Goal: Navigation & Orientation: Find specific page/section

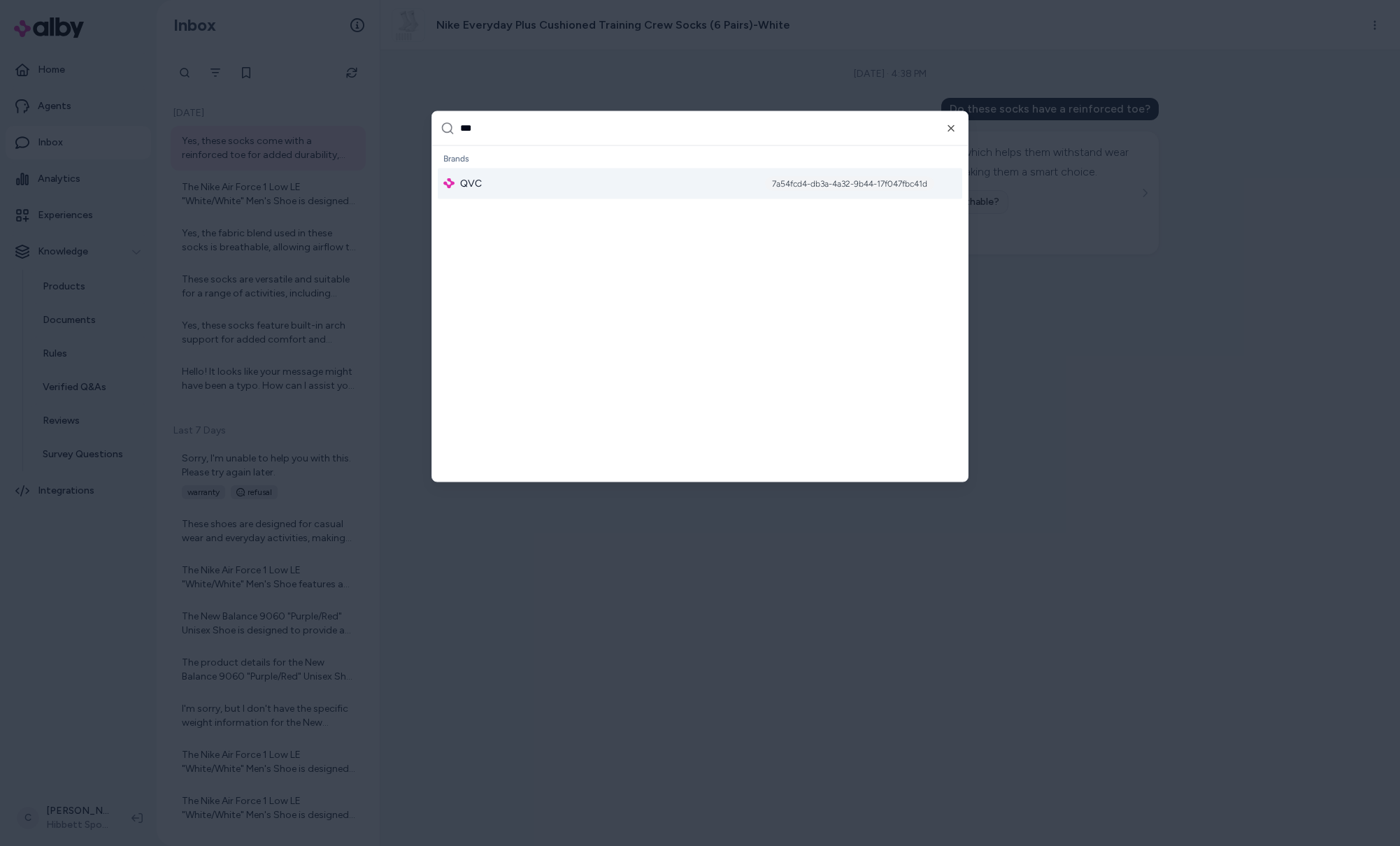
click at [57, 829] on div at bounding box center [700, 423] width 1400 height 846
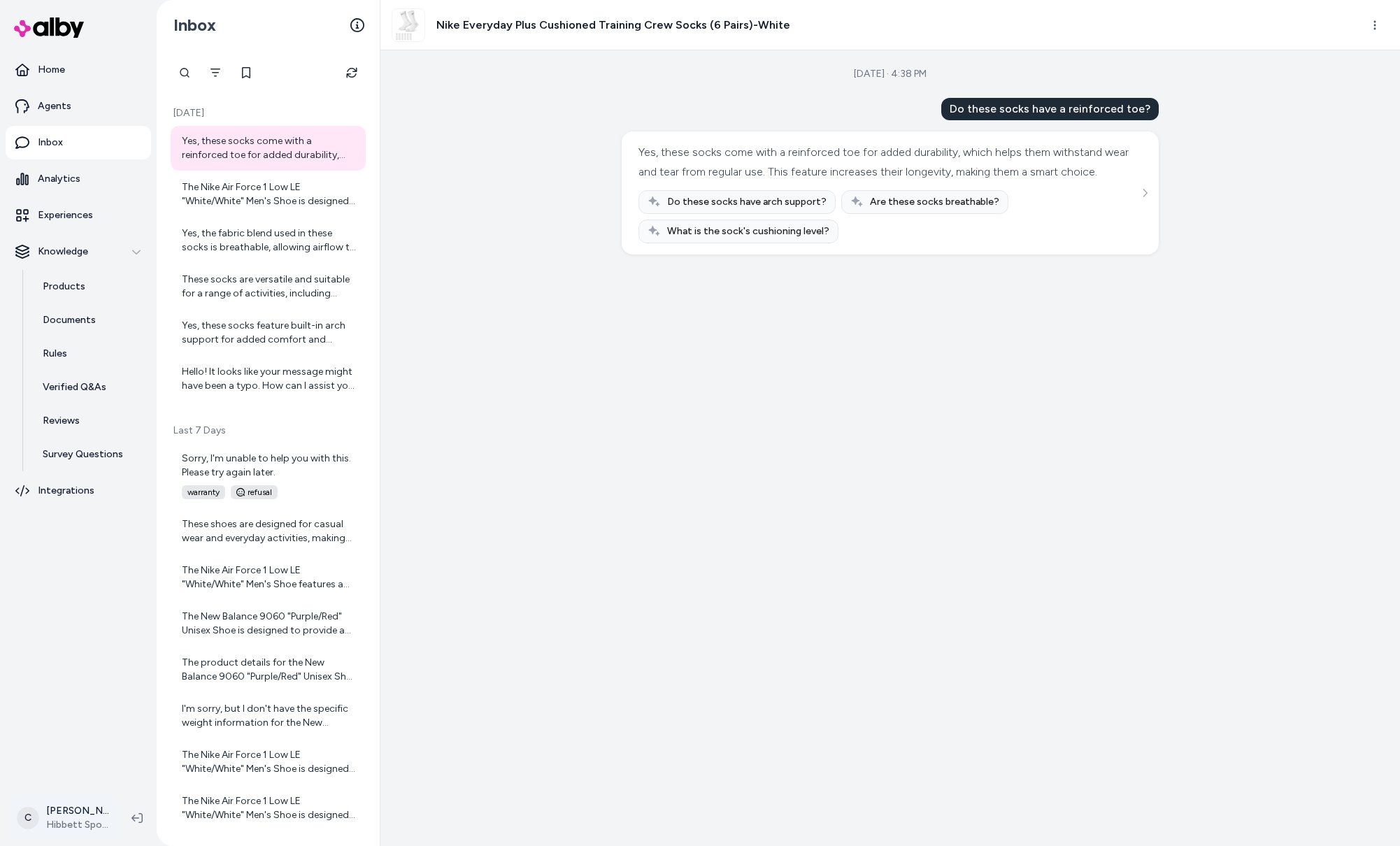
drag, startPoint x: 67, startPoint y: 794, endPoint x: 64, endPoint y: 811, distance: 17.3
click at [66, 796] on div "C [PERSON_NAME] Sports" at bounding box center [78, 818] width 156 height 56
click at [64, 811] on html "Home Agents Inbox Analytics Experiences Knowledge Products Documents Rules Veri…" at bounding box center [700, 423] width 1400 height 846
click at [83, 618] on span "Shortcuts" at bounding box center [73, 617] width 44 height 14
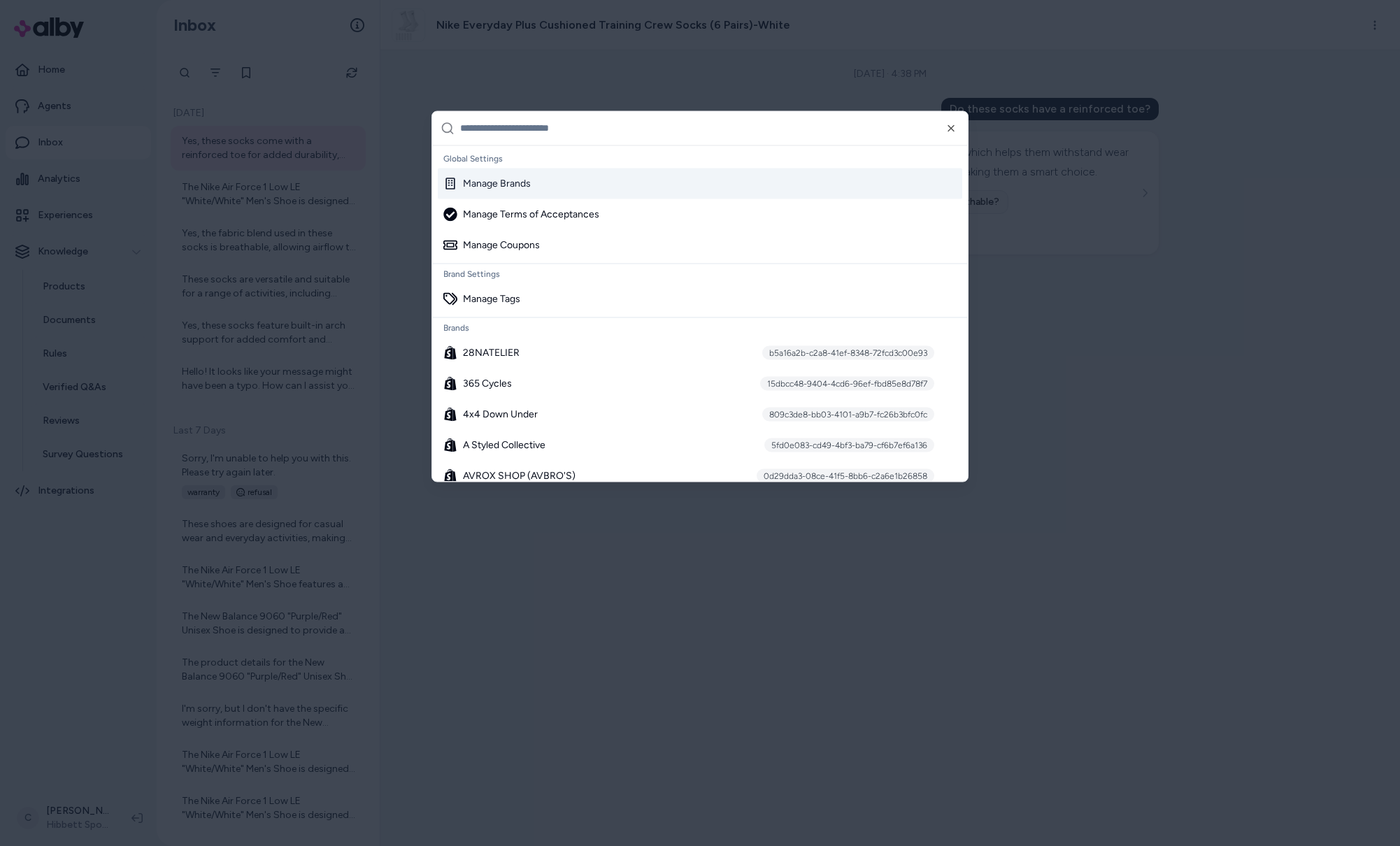
click at [537, 127] on input "text" at bounding box center [709, 128] width 499 height 34
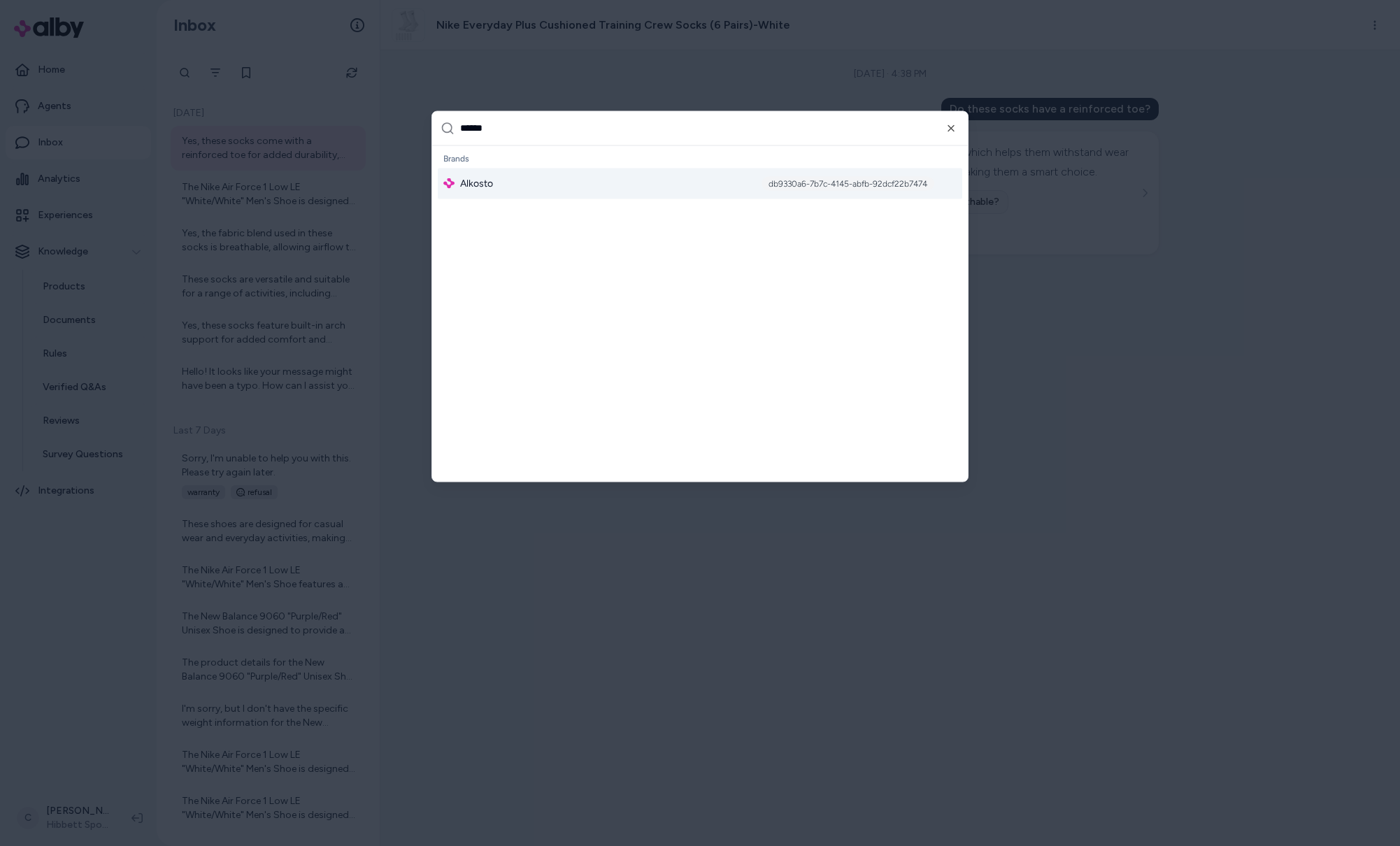
type input "*******"
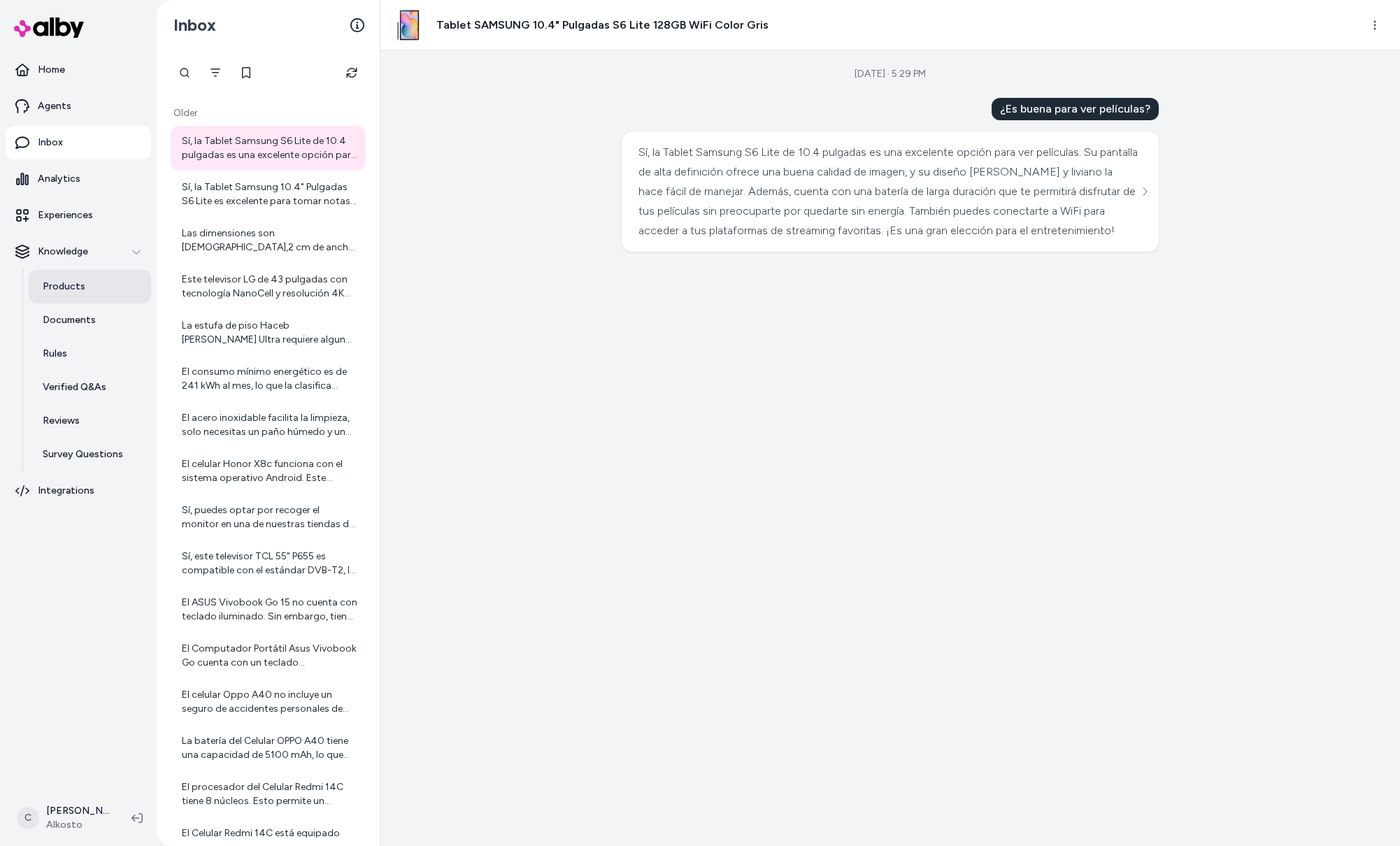
click at [93, 297] on link "Products" at bounding box center [90, 287] width 123 height 34
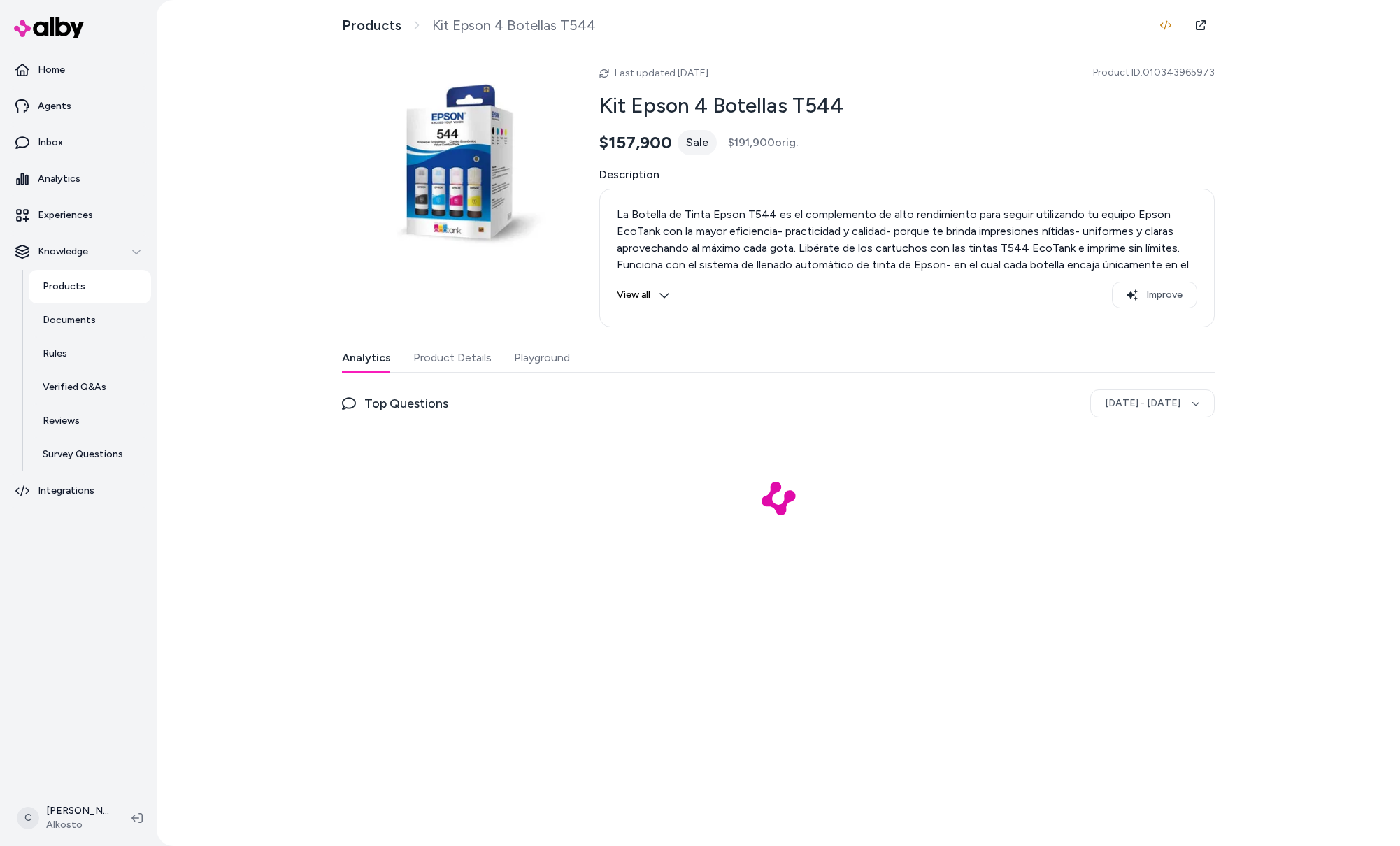
click at [1152, 63] on div "Products Kit Epson 4 Botellas T544 Last updated Aug 19, 2025 Product ID: 010343…" at bounding box center [777, 423] width 1243 height 846
click at [1155, 68] on span "Product ID: 010343965973" at bounding box center [1153, 73] width 122 height 14
click at [1151, 70] on span "Product ID: 010343965973" at bounding box center [1153, 73] width 122 height 14
drag, startPoint x: 1150, startPoint y: 70, endPoint x: 1219, endPoint y: 77, distance: 69.4
click at [1213, 77] on span "Product ID: 010343965973" at bounding box center [1153, 73] width 122 height 14
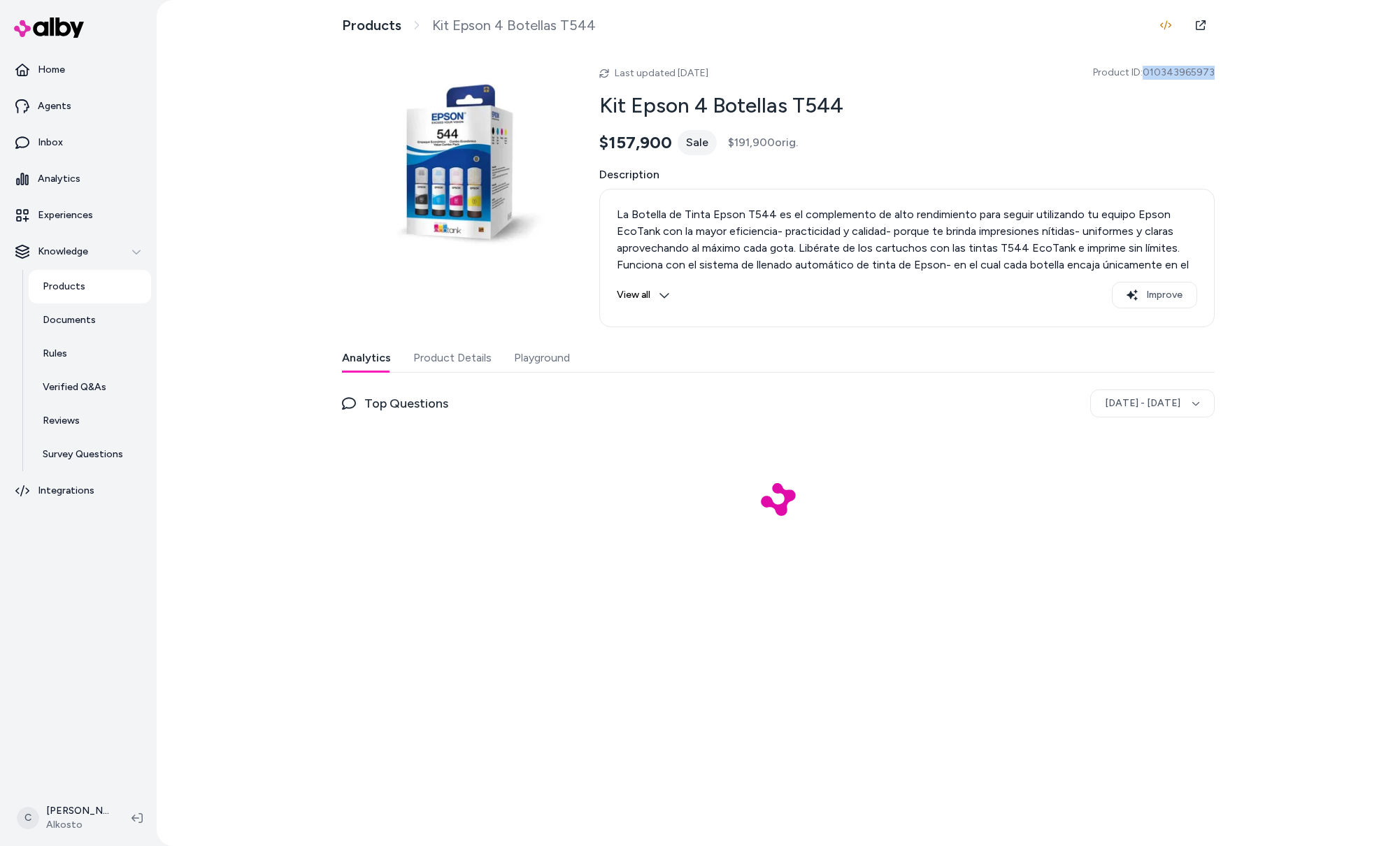
click at [1219, 77] on div "Products Kit Epson 4 Botellas T544 Last updated Aug 19, 2025 Product ID: 010343…" at bounding box center [777, 423] width 895 height 846
drag, startPoint x: 1218, startPoint y: 72, endPoint x: 1151, endPoint y: 74, distance: 67.0
click at [1151, 74] on div "Products Kit Epson 4 Botellas T544 Last updated Aug 19, 2025 Product ID: 010343…" at bounding box center [777, 423] width 895 height 846
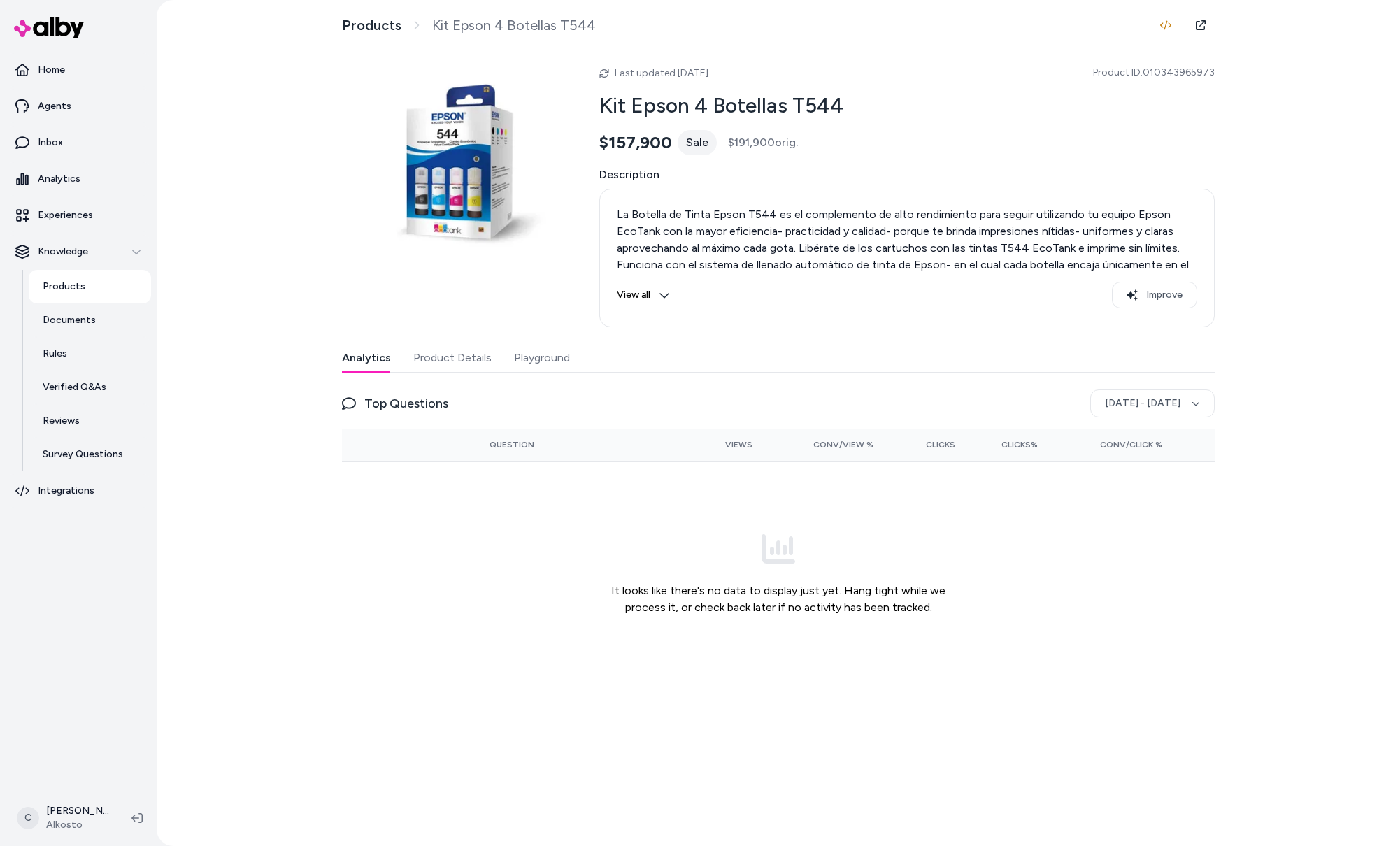
click at [681, 267] on p "La Botella de Tinta Epson T544 es el complemento de alto rendimiento para segui…" at bounding box center [907, 256] width 580 height 101
click at [1167, 160] on div "Last updated Aug 19, 2025 Product ID: 010343965973 Kit Epson 4 Botellas T544 $1…" at bounding box center [907, 191] width 615 height 271
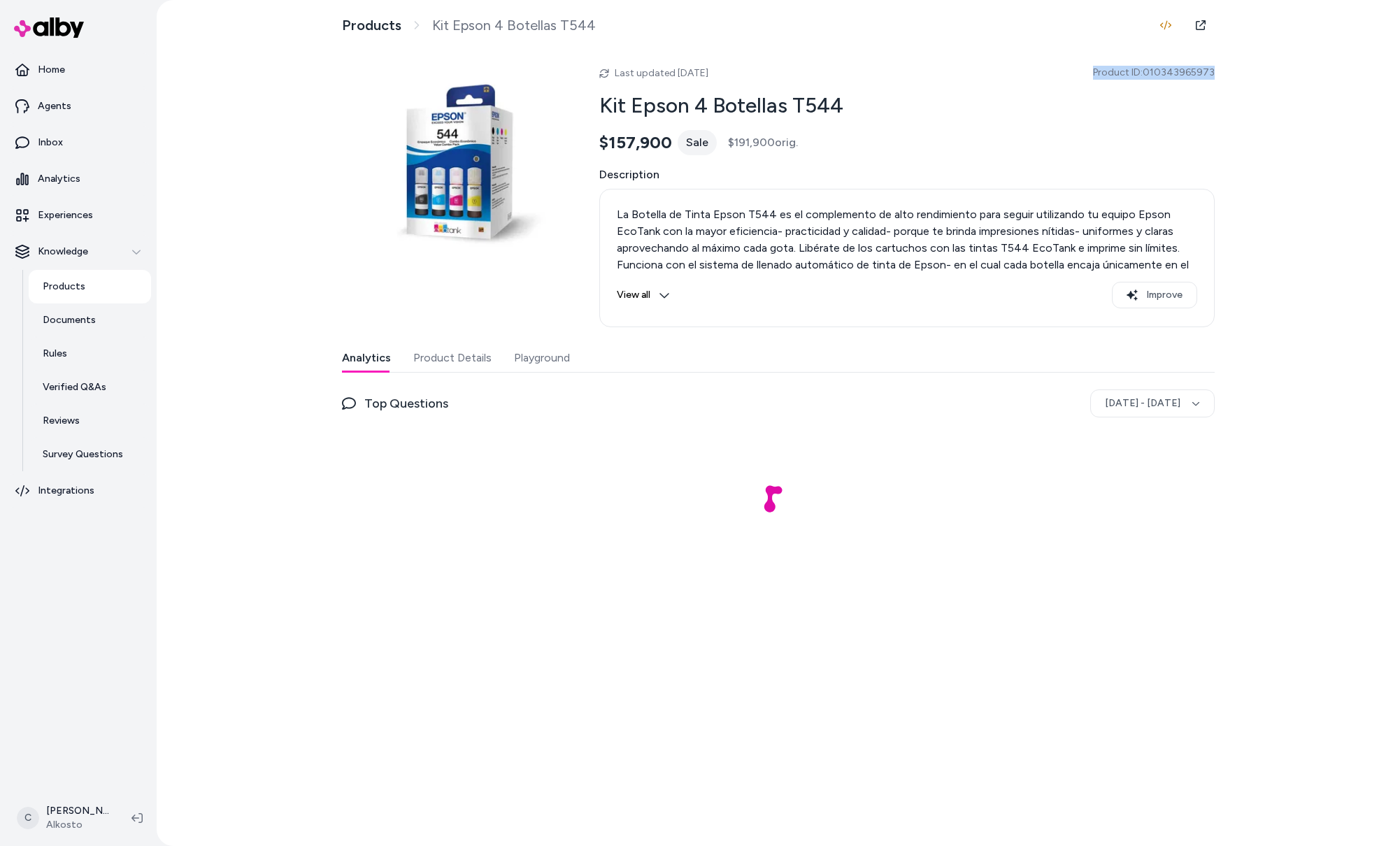
drag, startPoint x: 1194, startPoint y: 76, endPoint x: 1170, endPoint y: 63, distance: 27.3
click at [1170, 63] on div "Last updated [DATE] Product ID: 010343965973 Kit Epson 4 Botellas T544 $157,900…" at bounding box center [907, 191] width 615 height 271
click at [1160, 75] on span "Product ID: 010343965973" at bounding box center [1153, 73] width 122 height 14
drag, startPoint x: 1153, startPoint y: 75, endPoint x: 1212, endPoint y: 75, distance: 59.0
click at [1211, 75] on span "Product ID: 010343965973" at bounding box center [1153, 73] width 122 height 14
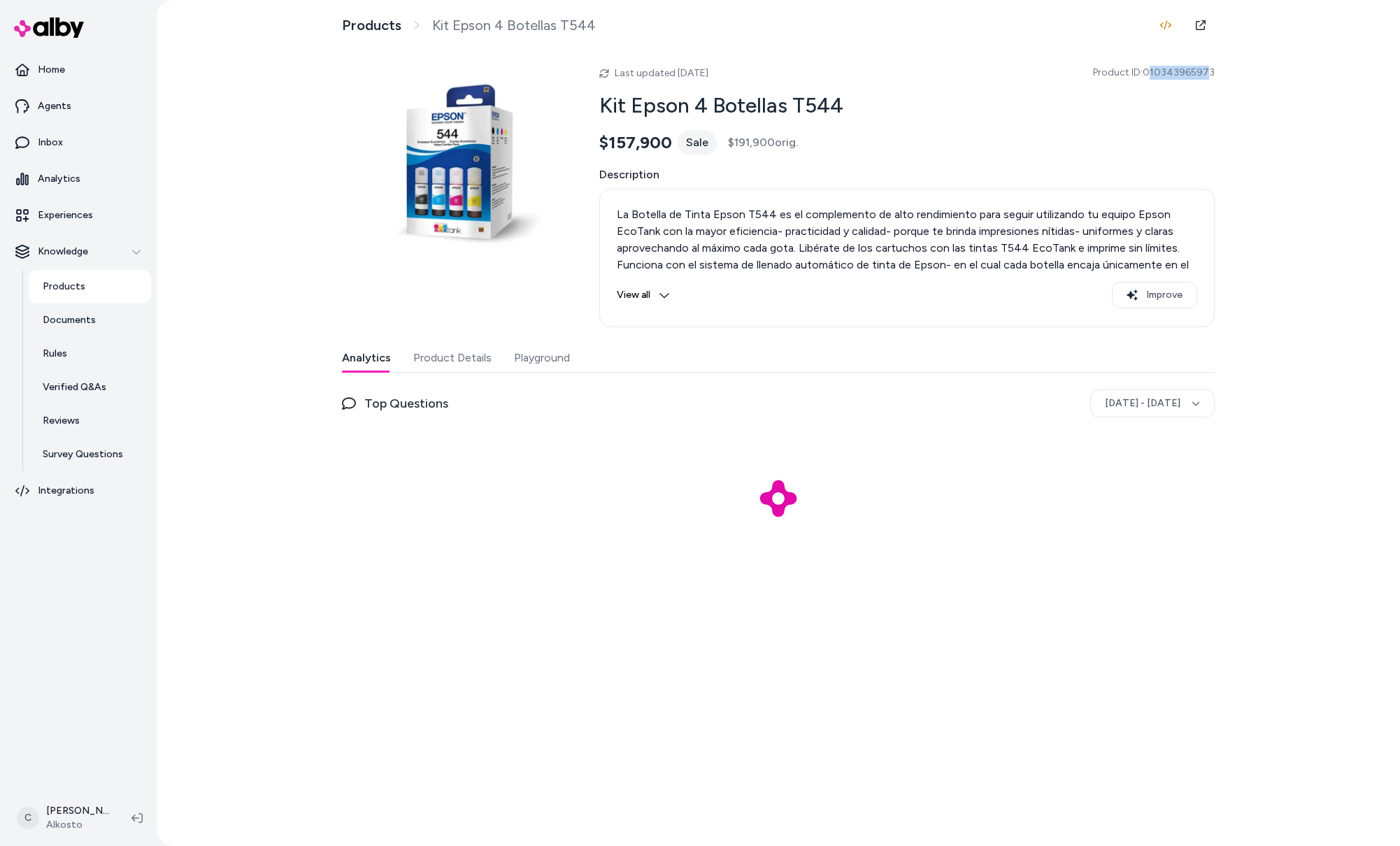
click at [1212, 75] on span "Product ID: 010343965973" at bounding box center [1153, 73] width 122 height 14
click at [1166, 70] on span "Product ID: 010343965973" at bounding box center [1153, 73] width 122 height 14
click at [1168, 72] on span "Product ID: 010343965973" at bounding box center [1153, 73] width 122 height 14
drag, startPoint x: 1119, startPoint y: 90, endPoint x: 1125, endPoint y: 87, distance: 6.7
click at [1125, 87] on div "Last updated Aug 19, 2025 Product ID: 010343965973 Kit Epson 4 Botellas T544 $1…" at bounding box center [907, 191] width 615 height 271
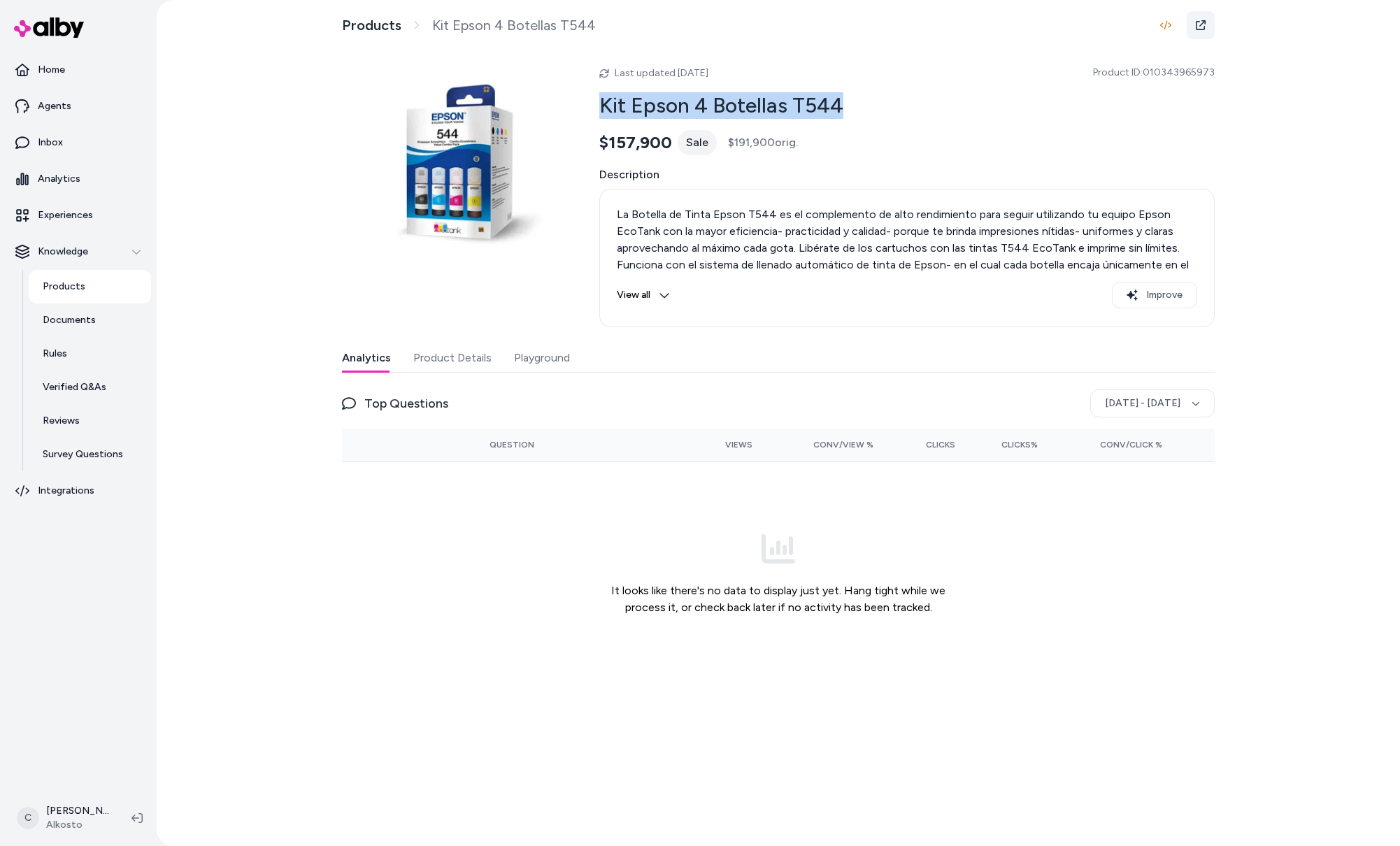
click at [1202, 25] on icon at bounding box center [1200, 25] width 11 height 11
click at [82, 816] on html "Home Agents Inbox Analytics Experiences Knowledge Products Documents Rules Veri…" at bounding box center [700, 423] width 1400 height 846
click at [74, 613] on span "Shortcuts" at bounding box center [73, 617] width 44 height 14
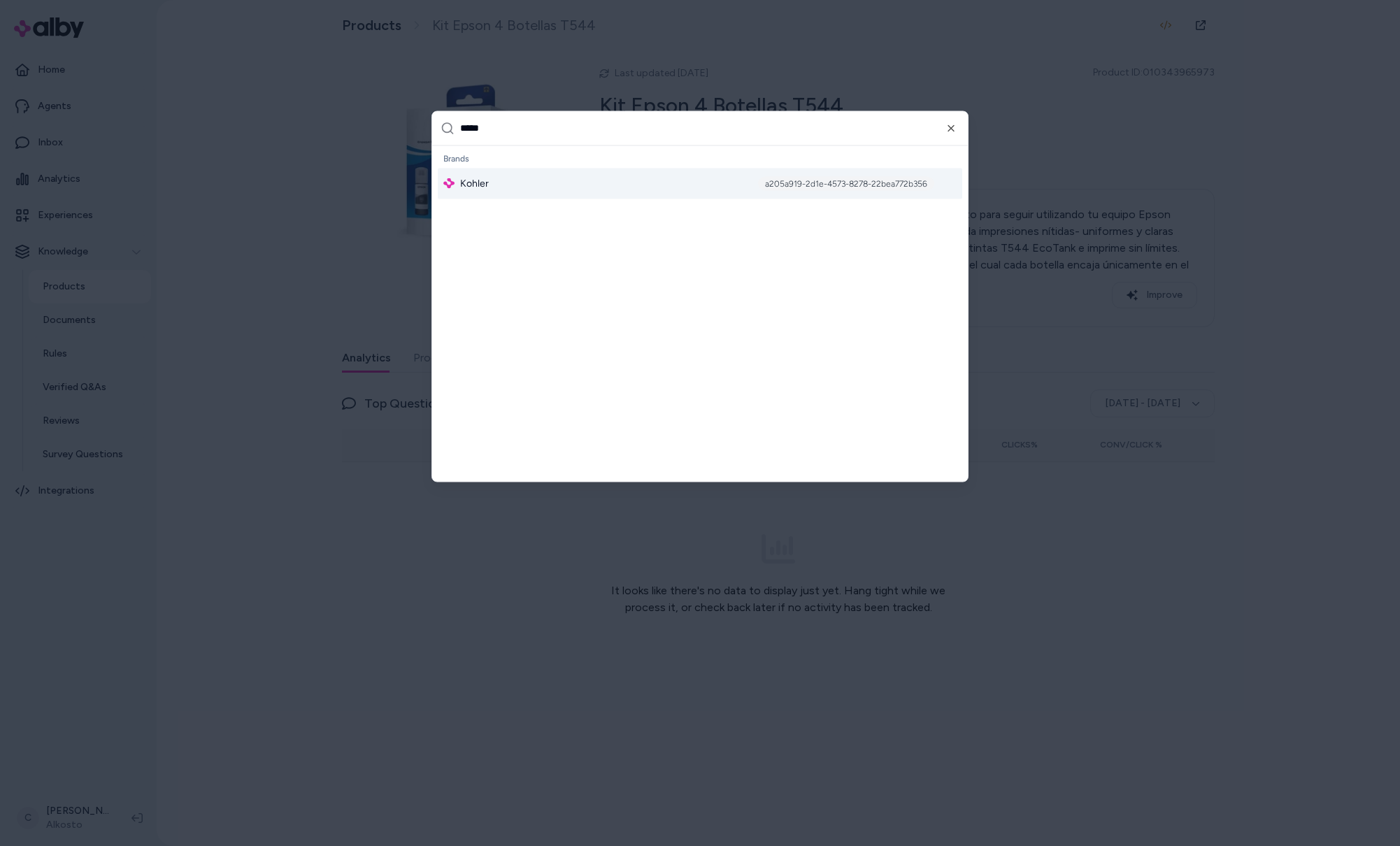
type input "******"
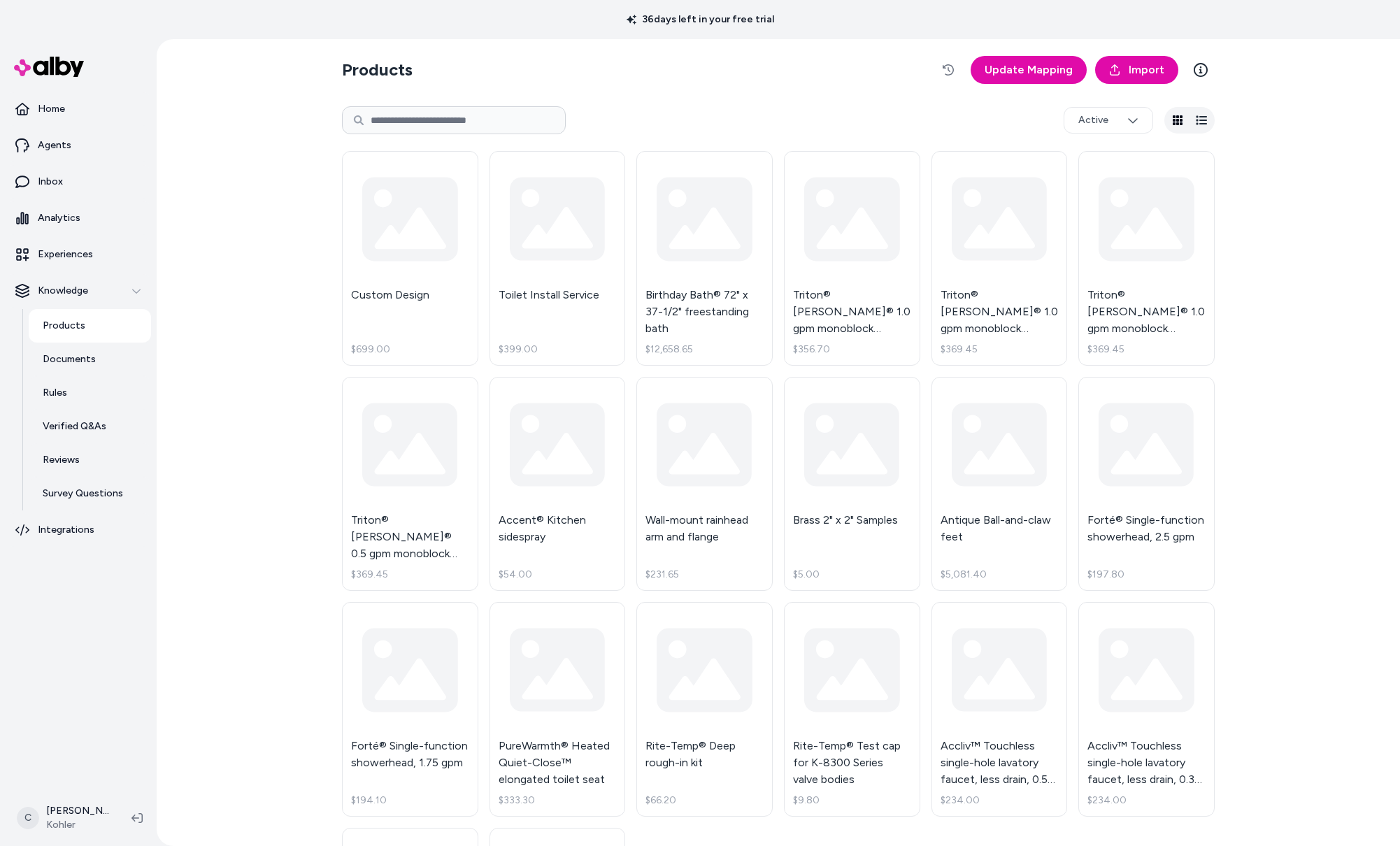
click at [68, 817] on html "36 days left in your free trial Home Agents Inbox Analytics Experiences Knowled…" at bounding box center [700, 423] width 1400 height 846
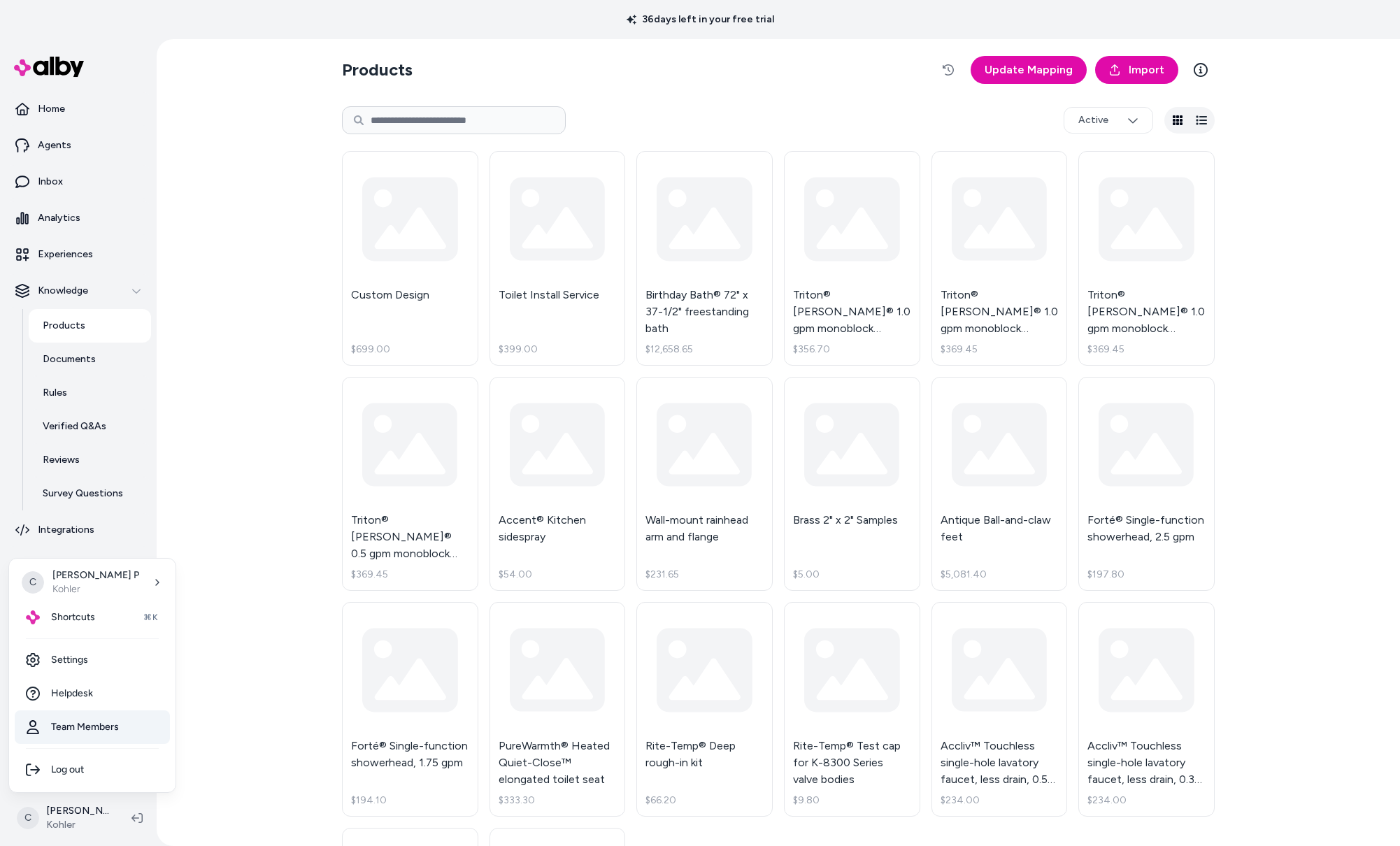
click at [88, 732] on link "Team Members" at bounding box center [92, 728] width 155 height 34
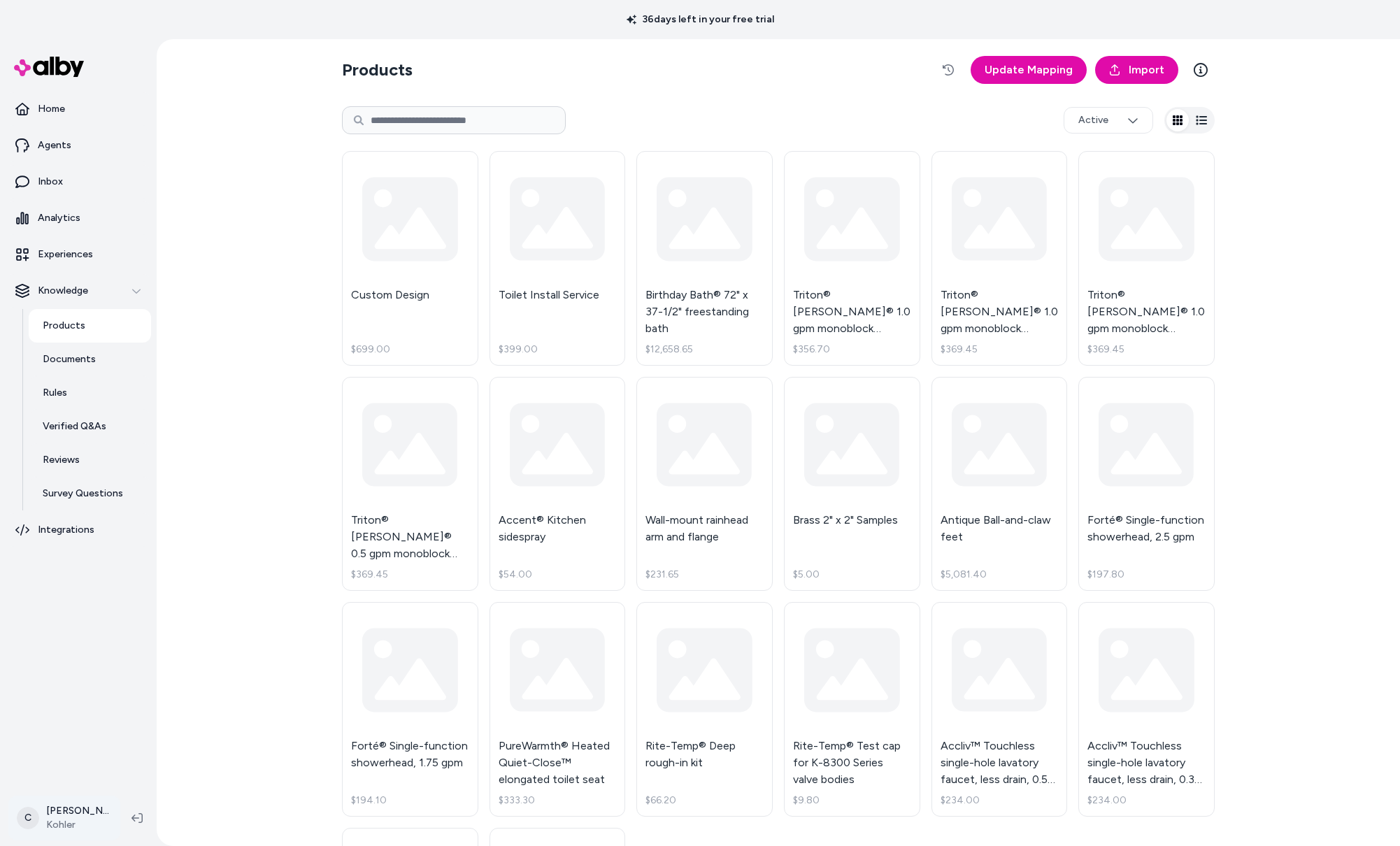
click at [71, 816] on html "36 days left in your free trial Home Agents Inbox Analytics Experiences Knowled…" at bounding box center [700, 423] width 1400 height 846
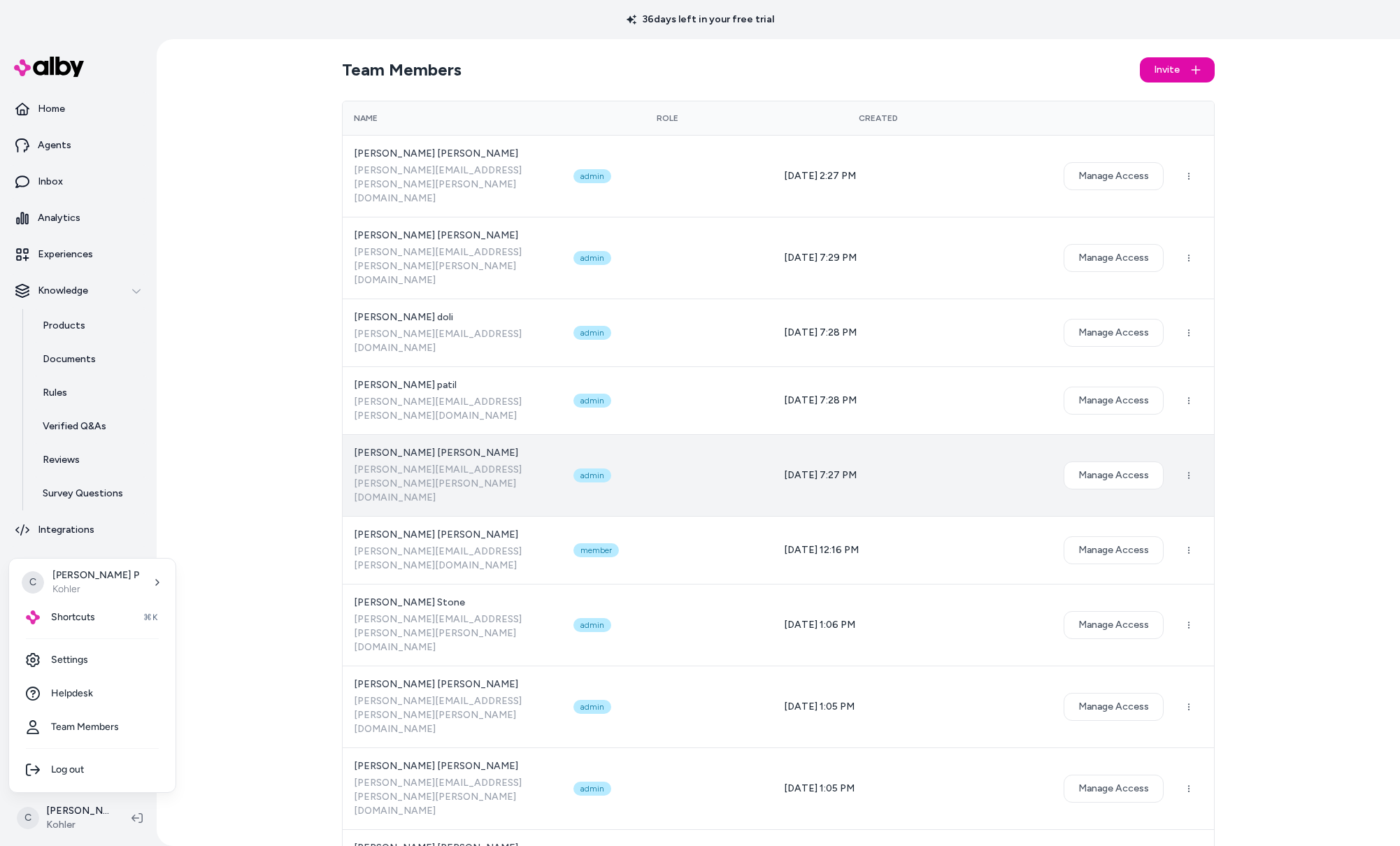
drag, startPoint x: 559, startPoint y: 424, endPoint x: 504, endPoint y: 383, distance: 68.6
click at [557, 423] on html "36 days left in your free trial Home Agents Inbox Analytics Experiences Knowled…" at bounding box center [700, 423] width 1400 height 846
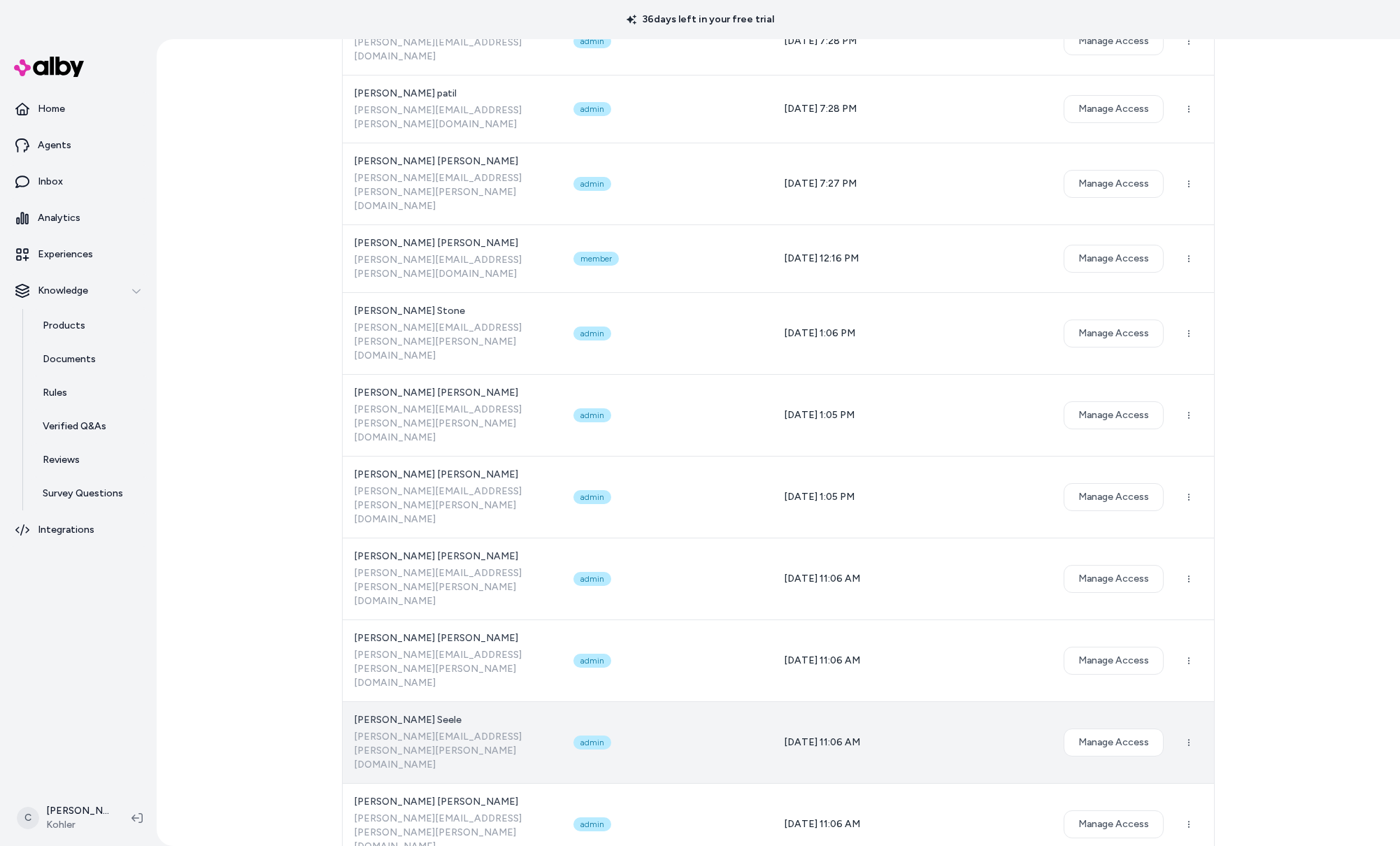
scroll to position [265, 0]
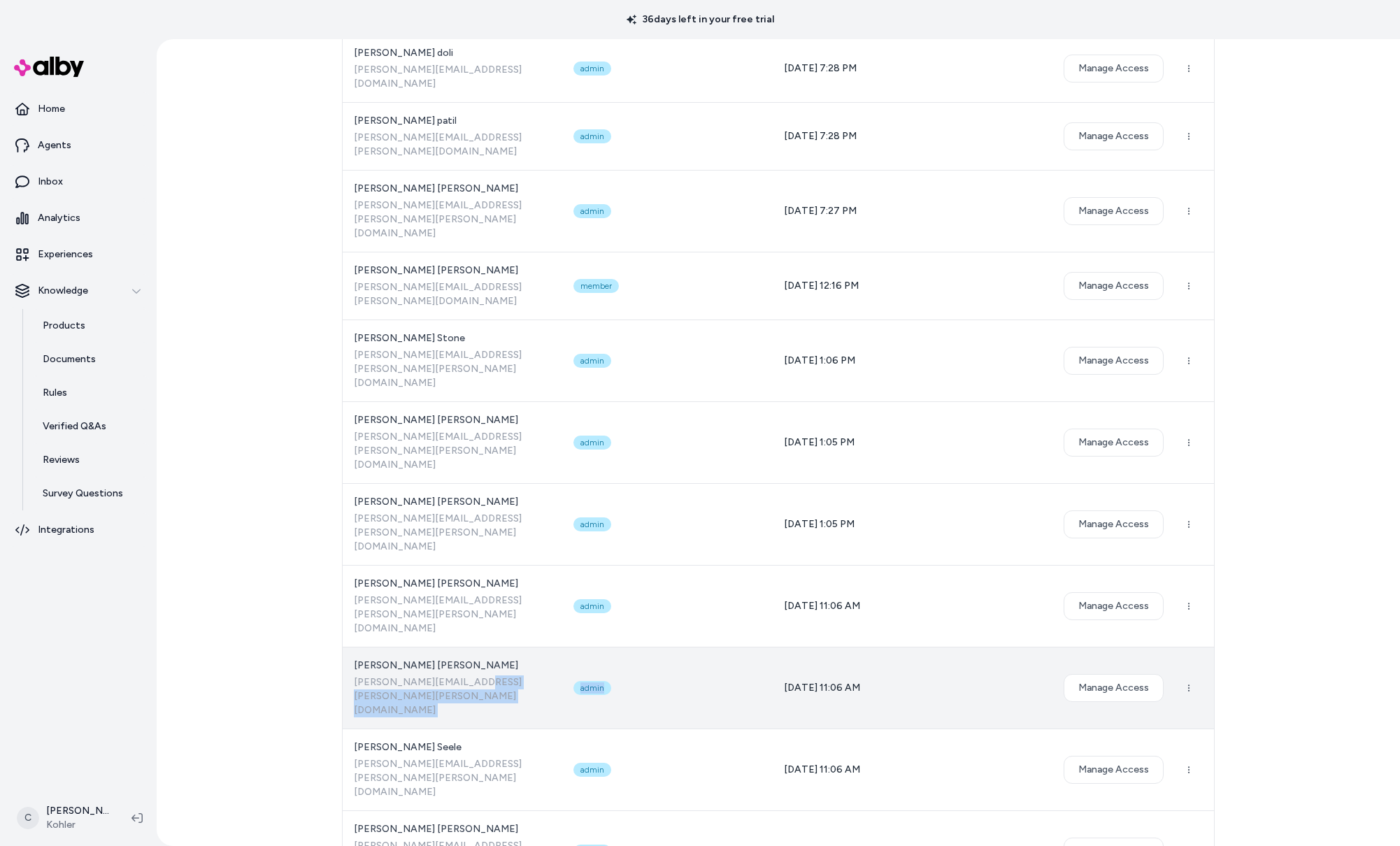
drag, startPoint x: 687, startPoint y: 439, endPoint x: 579, endPoint y: 444, distance: 108.1
click at [578, 647] on tr "Matthew Hahn matthew.hahn@kohler.com admin 02/11/25 - 11:06 AM Manage Access" at bounding box center [777, 687] width 871 height 82
click at [432, 647] on td "Matthew Hahn matthew.hahn@kohler.com" at bounding box center [452, 687] width 220 height 82
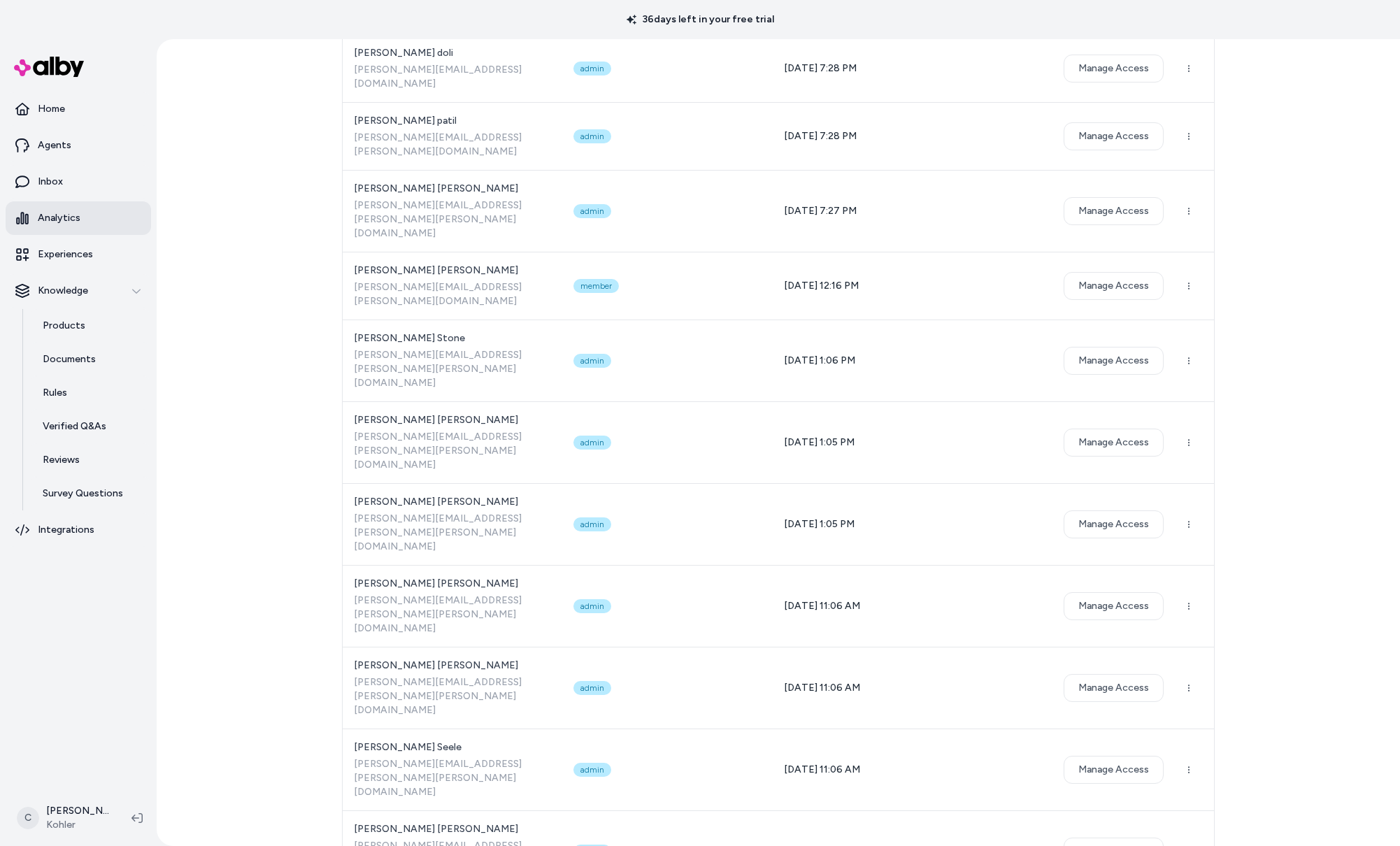
click at [87, 210] on link "Analytics" at bounding box center [79, 218] width 145 height 34
